Goal: Task Accomplishment & Management: Use online tool/utility

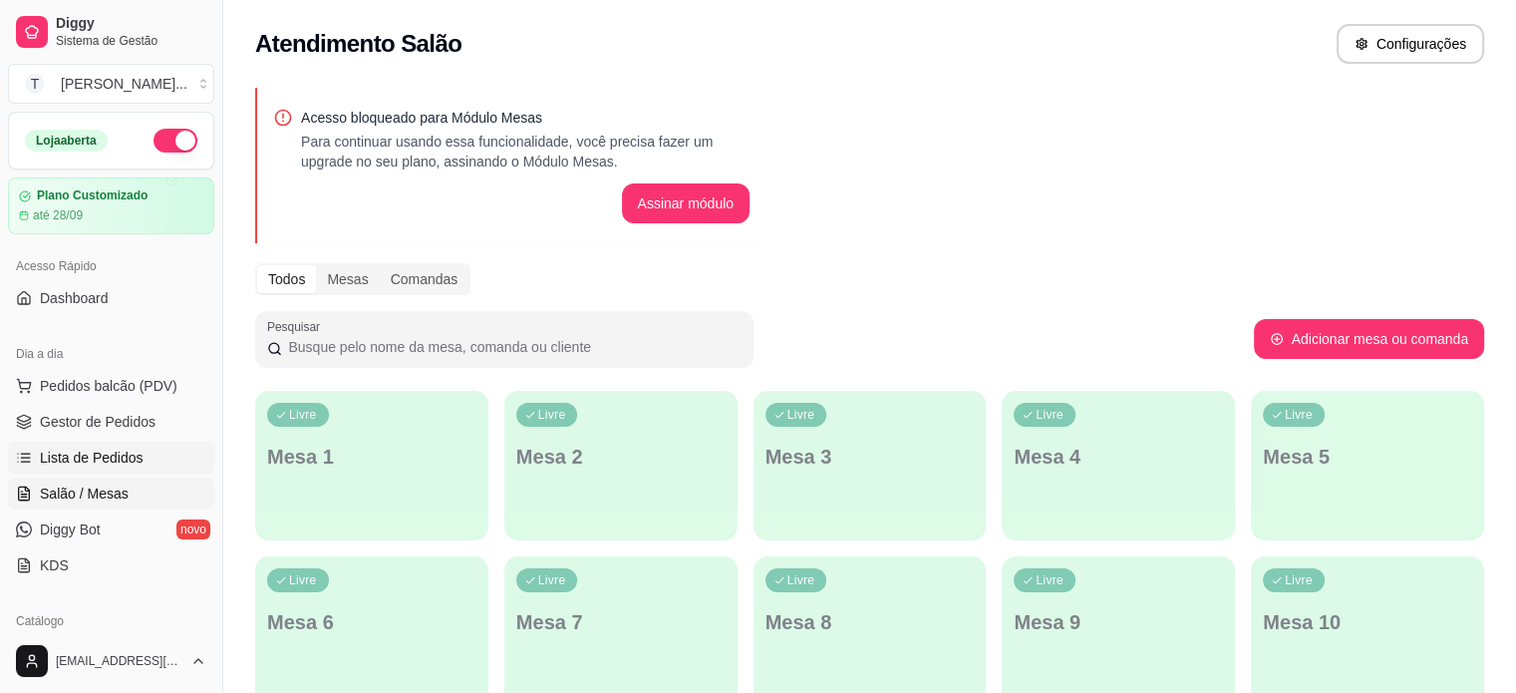
click at [123, 453] on span "Lista de Pedidos" at bounding box center [92, 457] width 104 height 20
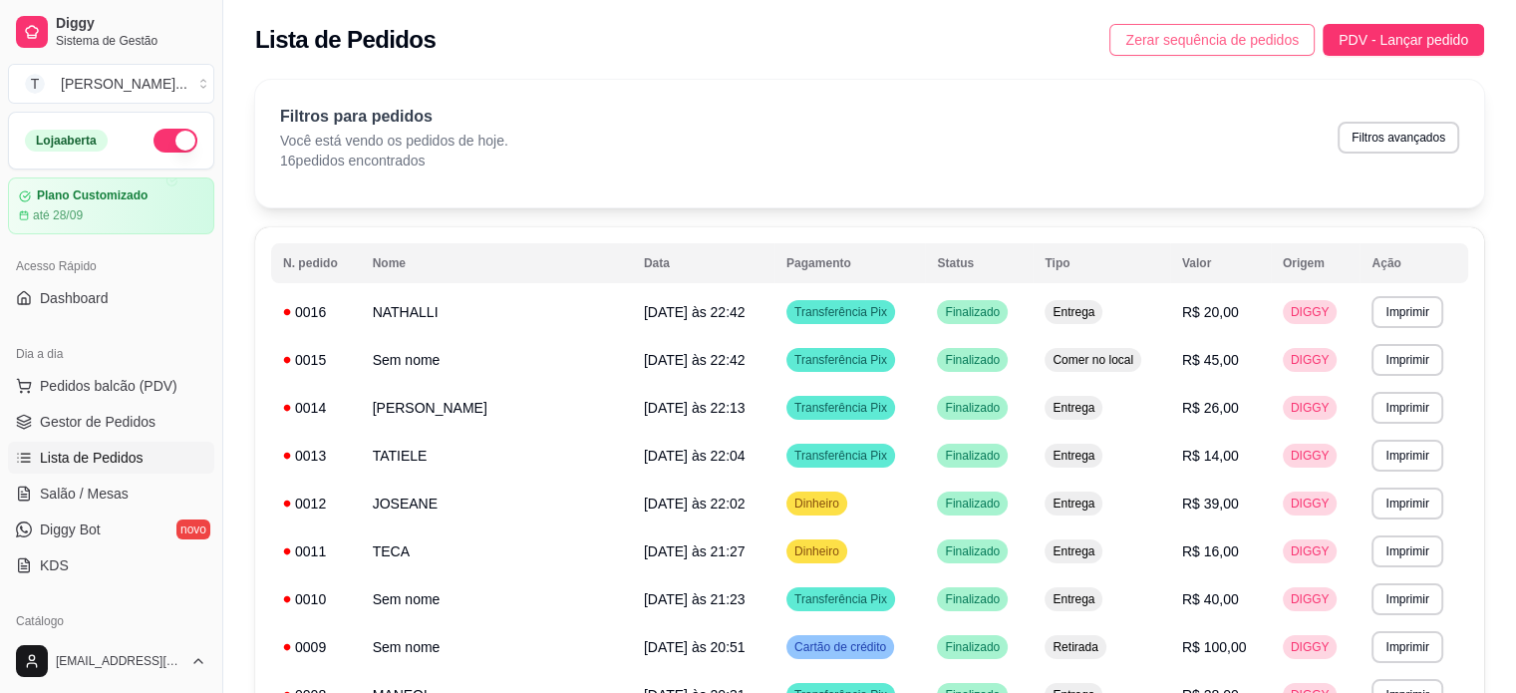
click at [1251, 35] on span "Zerar sequência de pedidos" at bounding box center [1211, 40] width 173 height 22
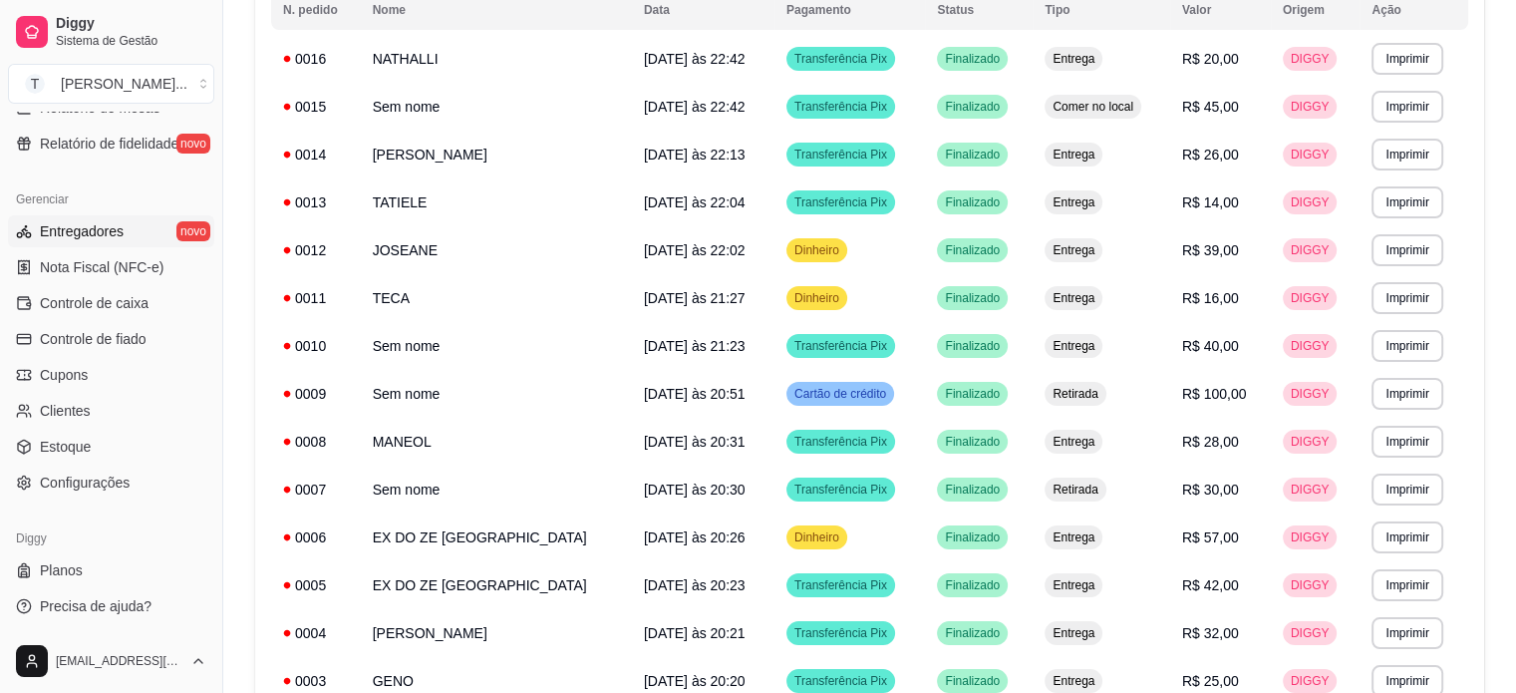
scroll to position [299, 0]
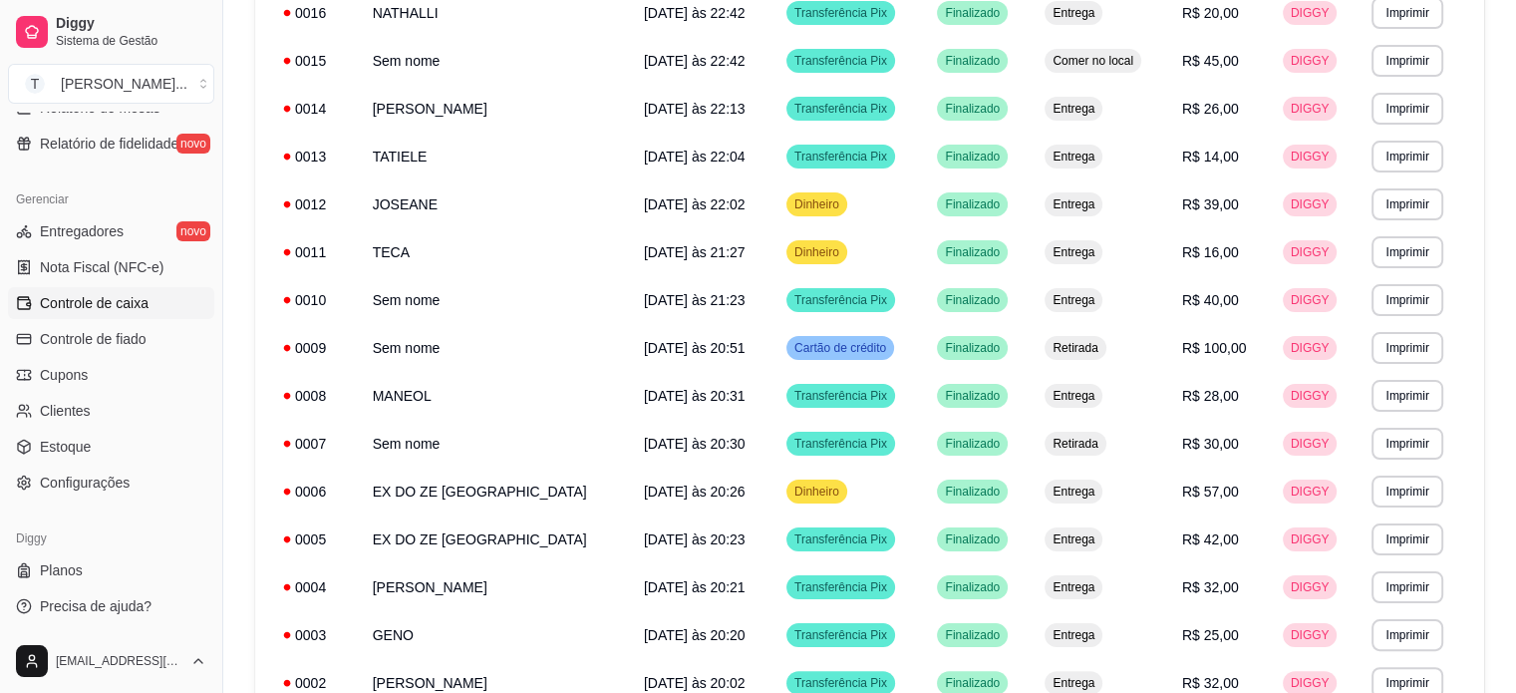
click at [142, 303] on span "Controle de caixa" at bounding box center [94, 303] width 109 height 20
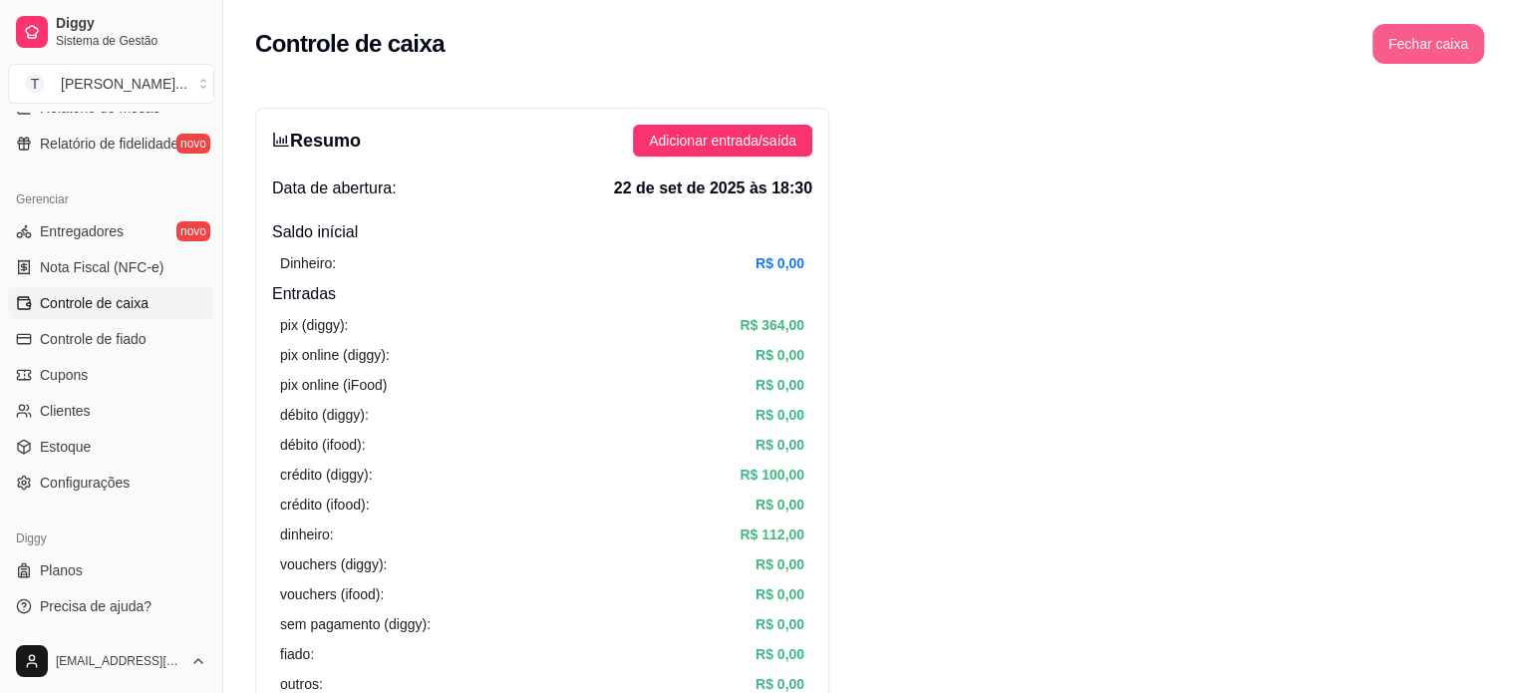
click at [1443, 40] on button "Fechar caixa" at bounding box center [1428, 44] width 112 height 40
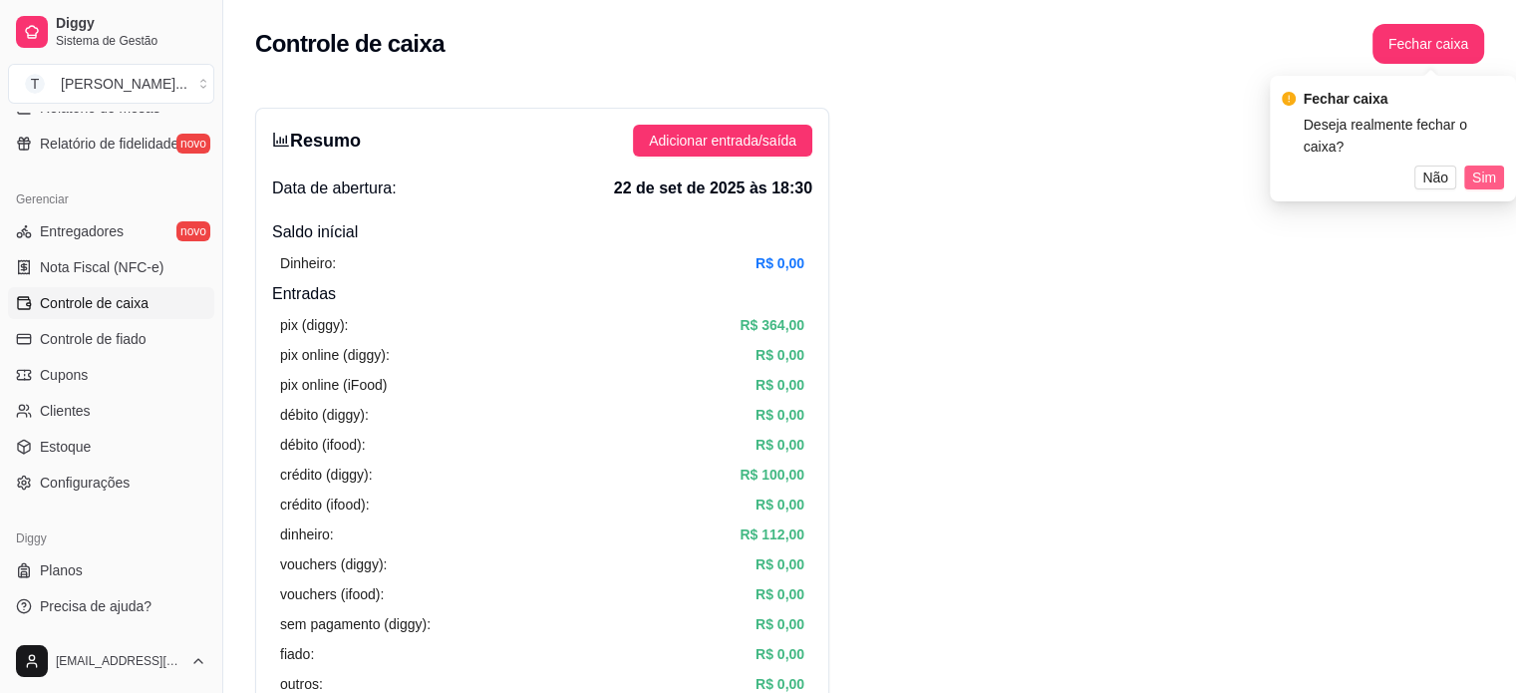
click at [1488, 167] on span "Sim" at bounding box center [1484, 177] width 24 height 22
